Goal: Book appointment/travel/reservation

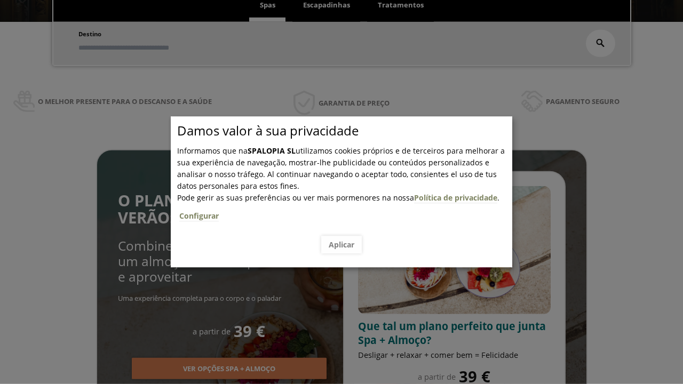
click at [326, 5] on span "Escapadinhas" at bounding box center [326, 5] width 47 height 10
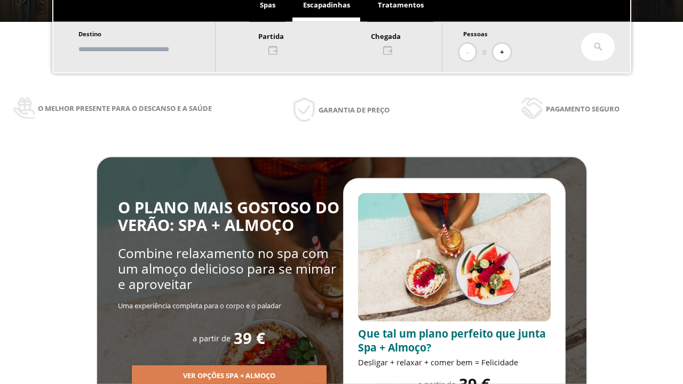
scroll to position [181, 0]
click at [150, 49] on input "text" at bounding box center [141, 49] width 133 height 19
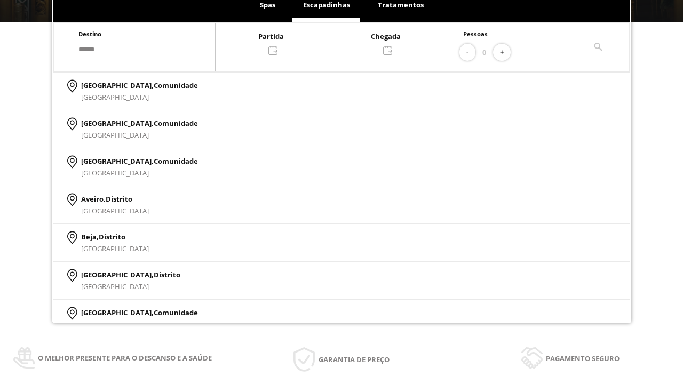
type input "******"
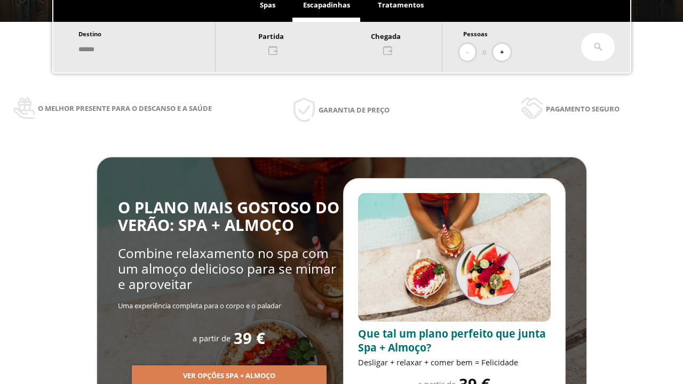
click at [339, 42] on div at bounding box center [329, 43] width 226 height 26
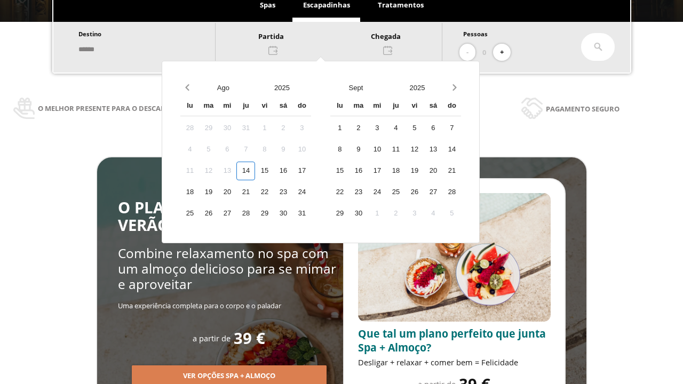
click at [292, 171] on div "16" at bounding box center [283, 171] width 19 height 19
click at [311, 171] on div "17" at bounding box center [301, 171] width 19 height 19
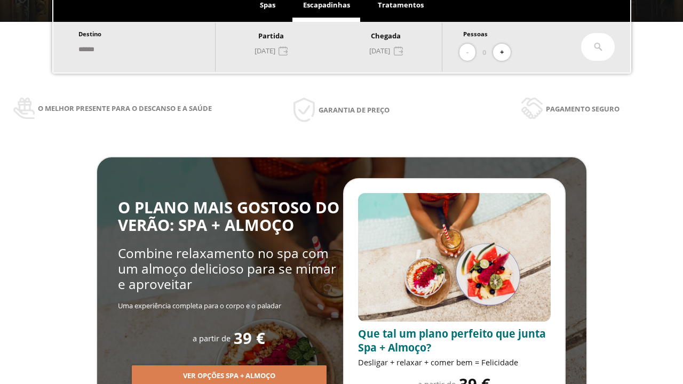
click at [505, 52] on button "+" at bounding box center [502, 53] width 18 height 18
